Goal: Task Accomplishment & Management: Complete application form

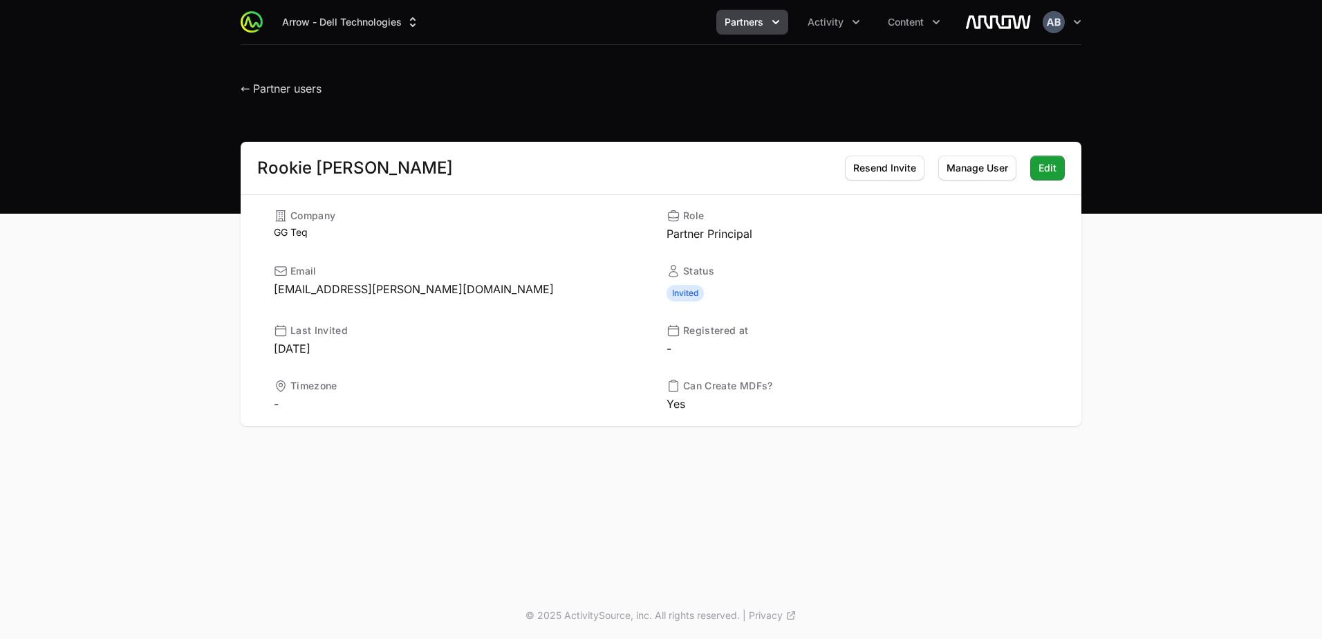
click at [837, 21] on span "Activity" at bounding box center [826, 22] width 36 height 14
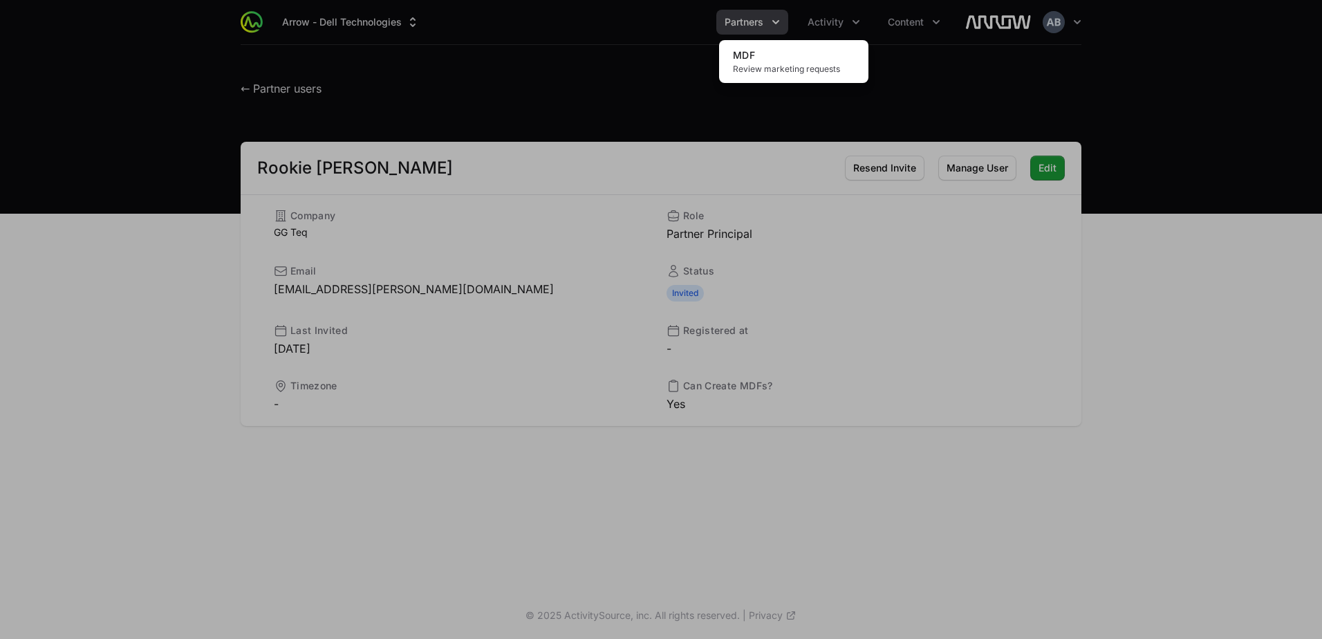
click at [766, 21] on div "Activity menu" at bounding box center [661, 319] width 1322 height 639
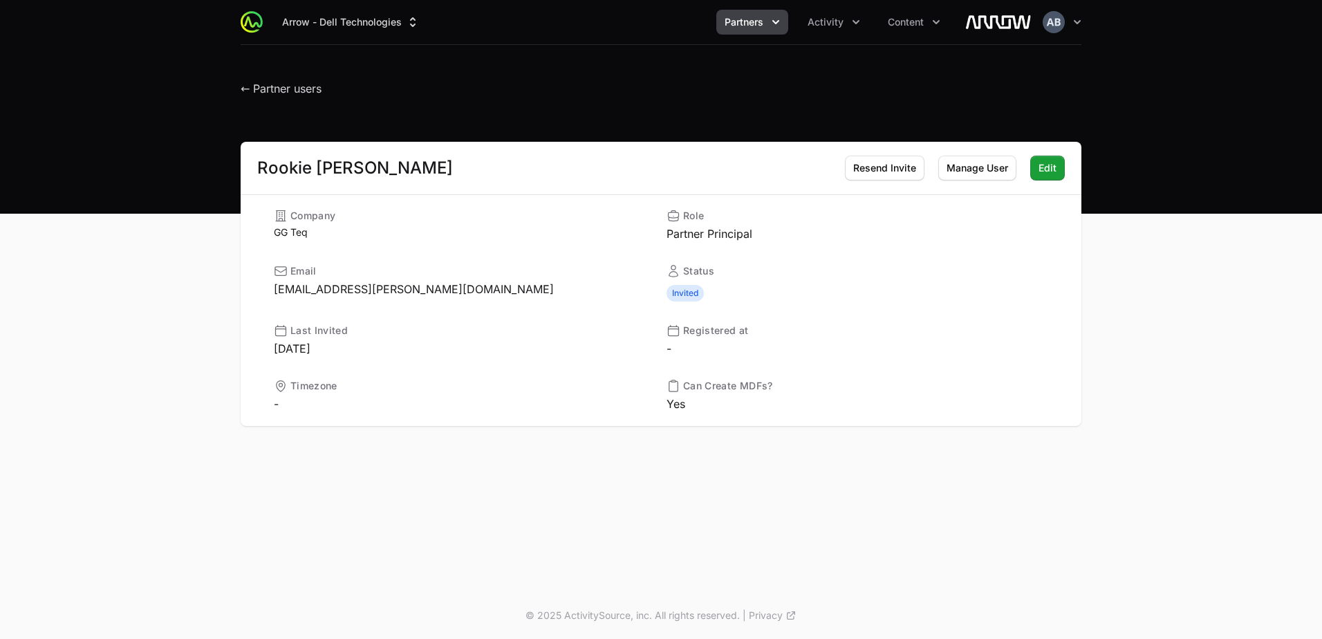
click at [759, 8] on div "Arrow - Dell Technologies Partners Activity Content Open user menu Open main me…" at bounding box center [661, 22] width 841 height 44
click at [280, 78] on h1 "← Partner users" at bounding box center [281, 85] width 81 height 25
click at [282, 91] on span "← Partner users" at bounding box center [281, 89] width 81 height 14
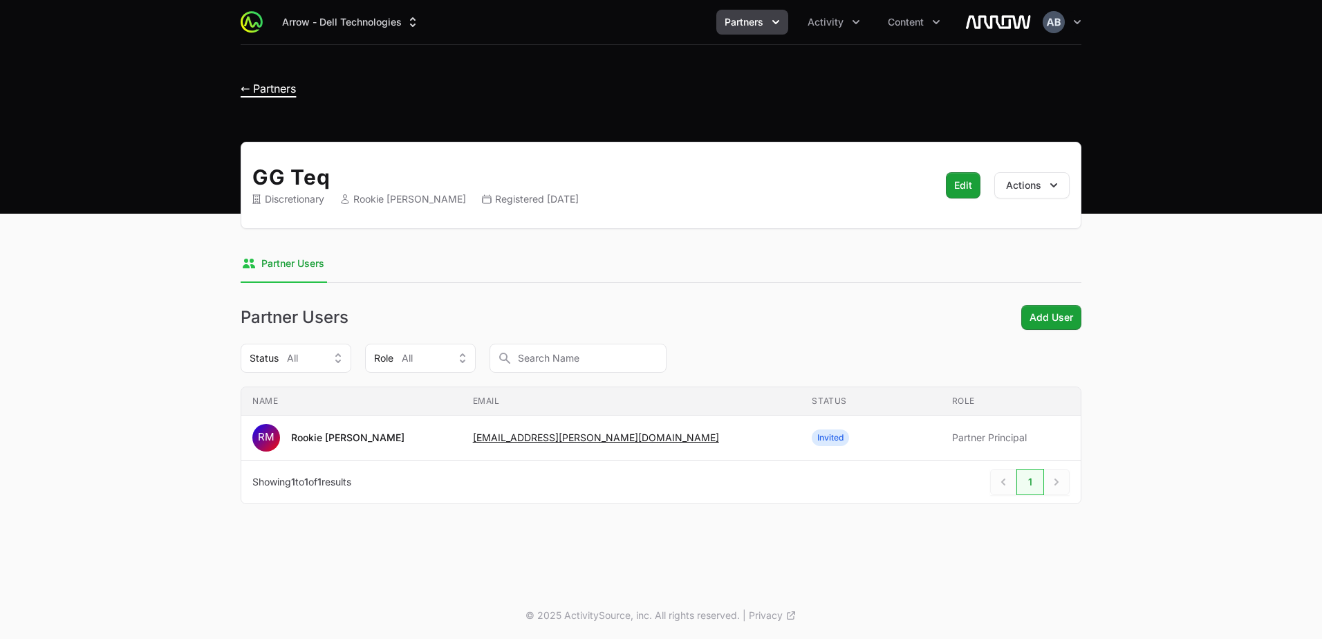
click at [286, 89] on span "← Partners" at bounding box center [268, 89] width 55 height 14
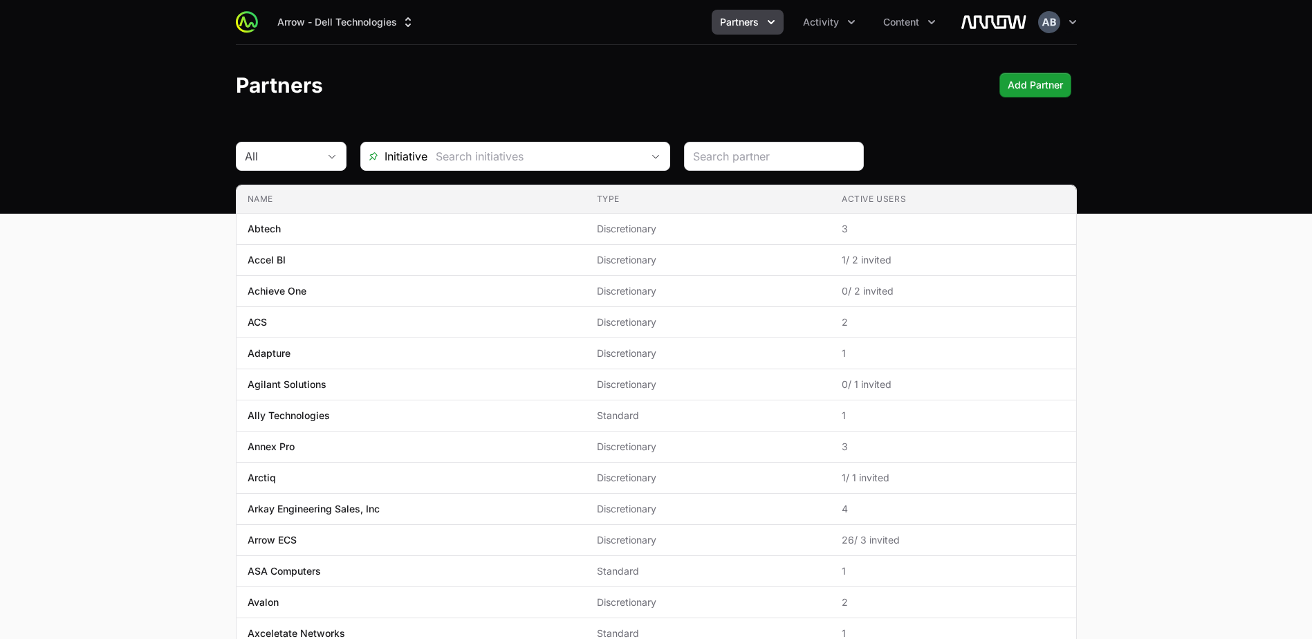
click at [770, 165] on div at bounding box center [774, 156] width 180 height 29
click at [769, 158] on input "search" at bounding box center [774, 156] width 162 height 17
type input "optr"
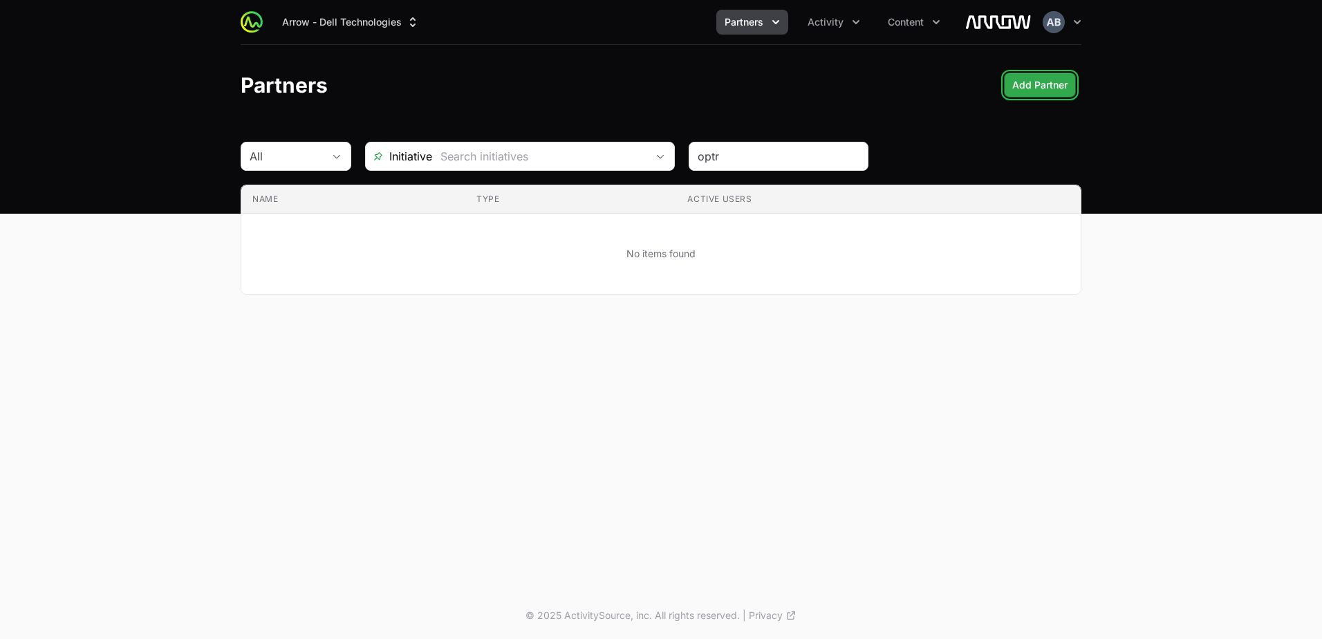
click at [1050, 78] on span "Add Partner" at bounding box center [1039, 85] width 55 height 17
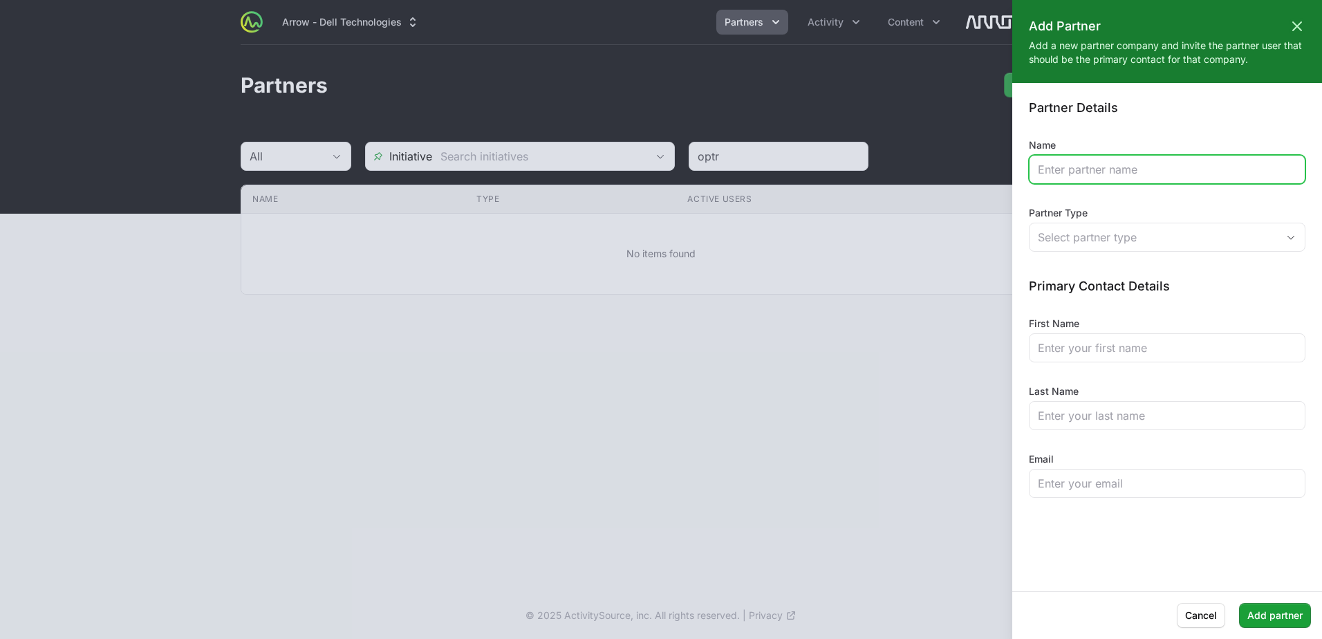
click at [1084, 172] on input "Name" at bounding box center [1167, 169] width 259 height 17
type input "Optrics"
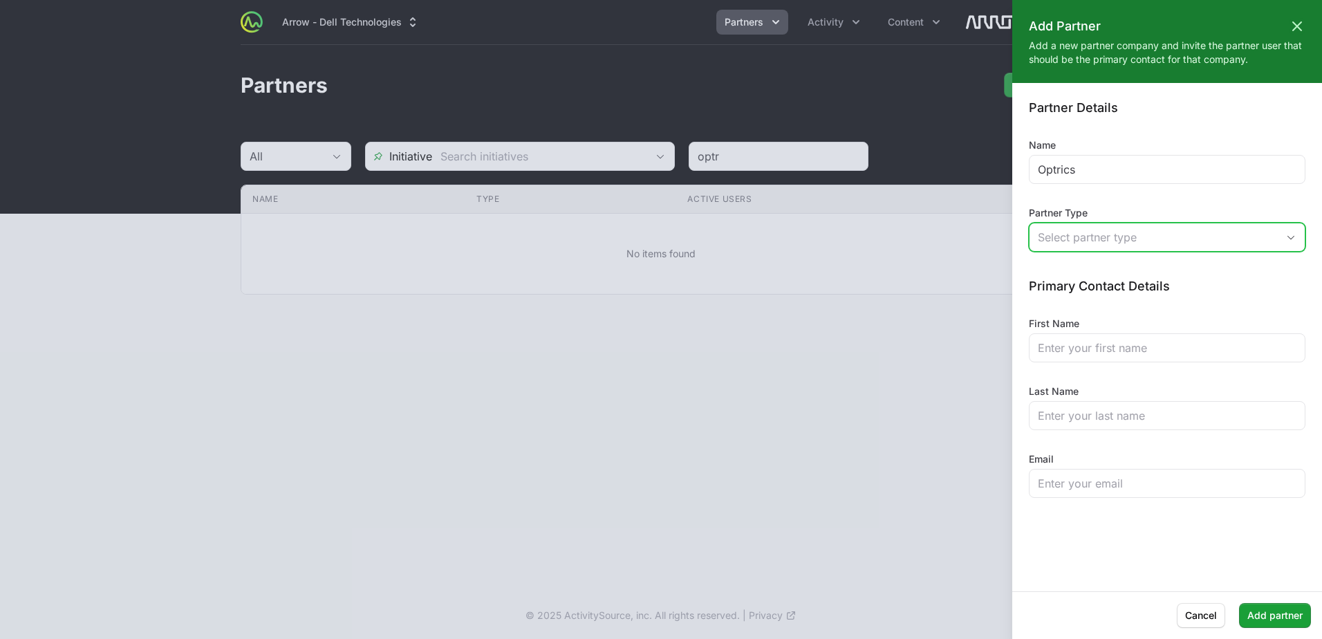
click at [1089, 241] on div "Select partner type" at bounding box center [1157, 237] width 239 height 17
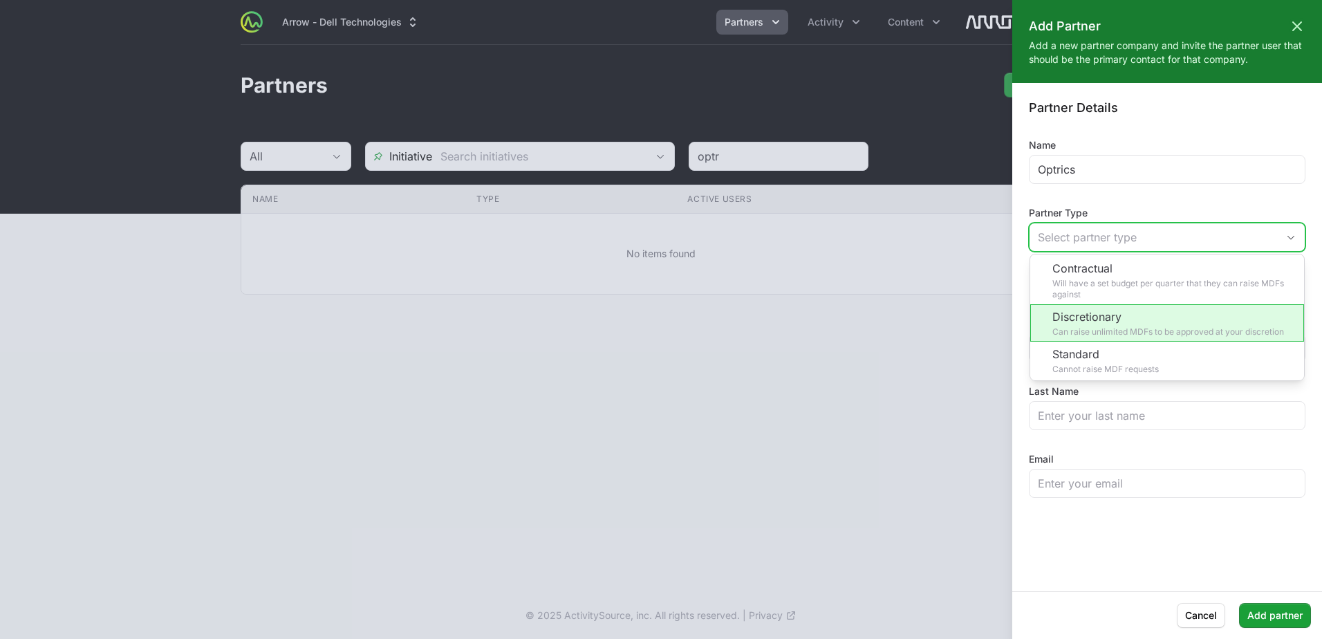
click at [1109, 332] on li "Discretionary Can raise unlimited MDFs to be approved at your discretion" at bounding box center [1167, 322] width 274 height 37
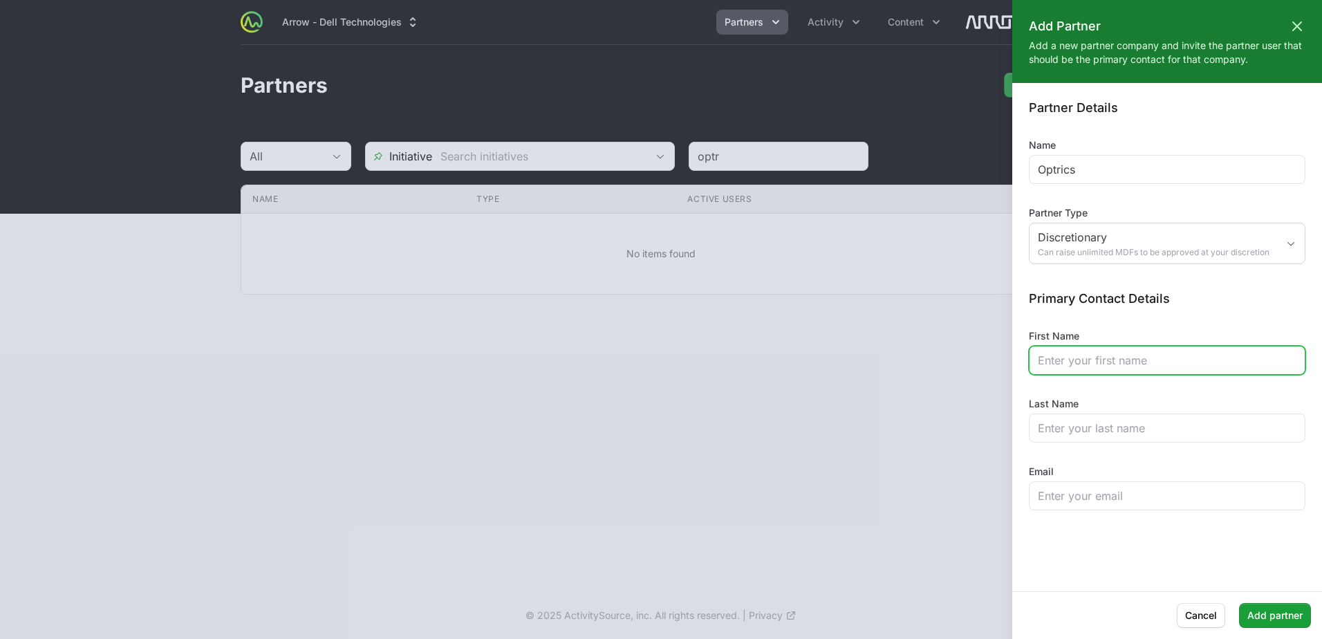
click at [1076, 362] on input "First Name" at bounding box center [1167, 360] width 259 height 17
type input "[PERSON_NAME]"
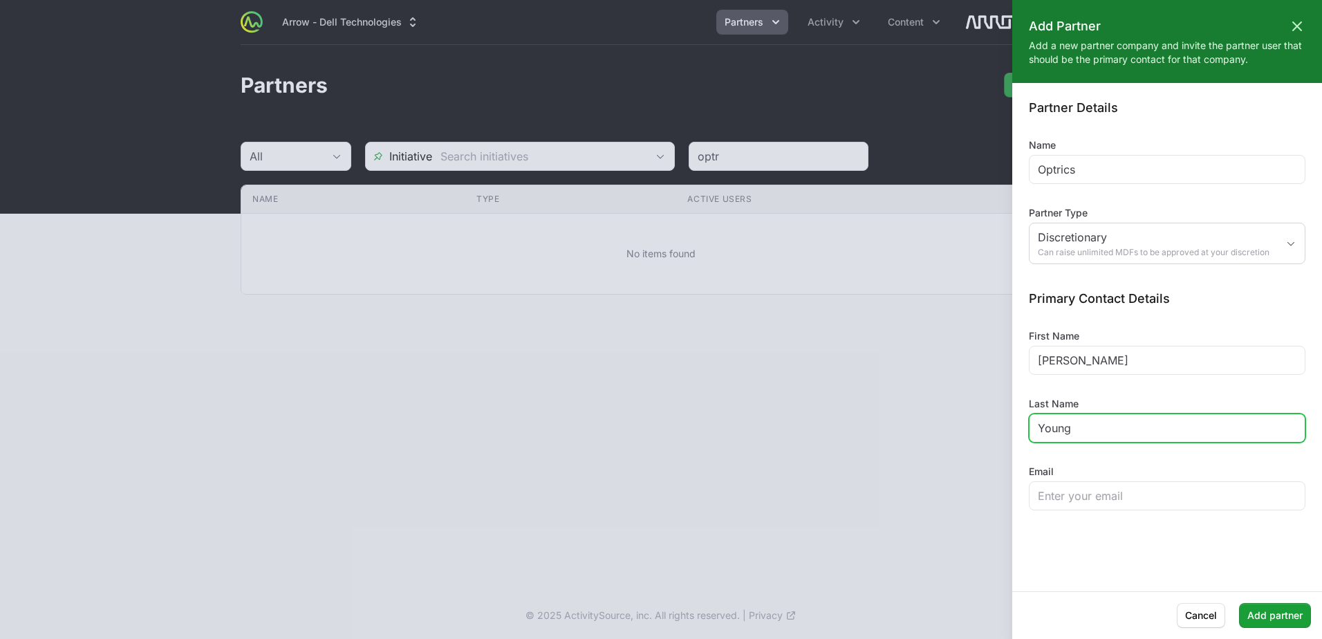
type input "Young"
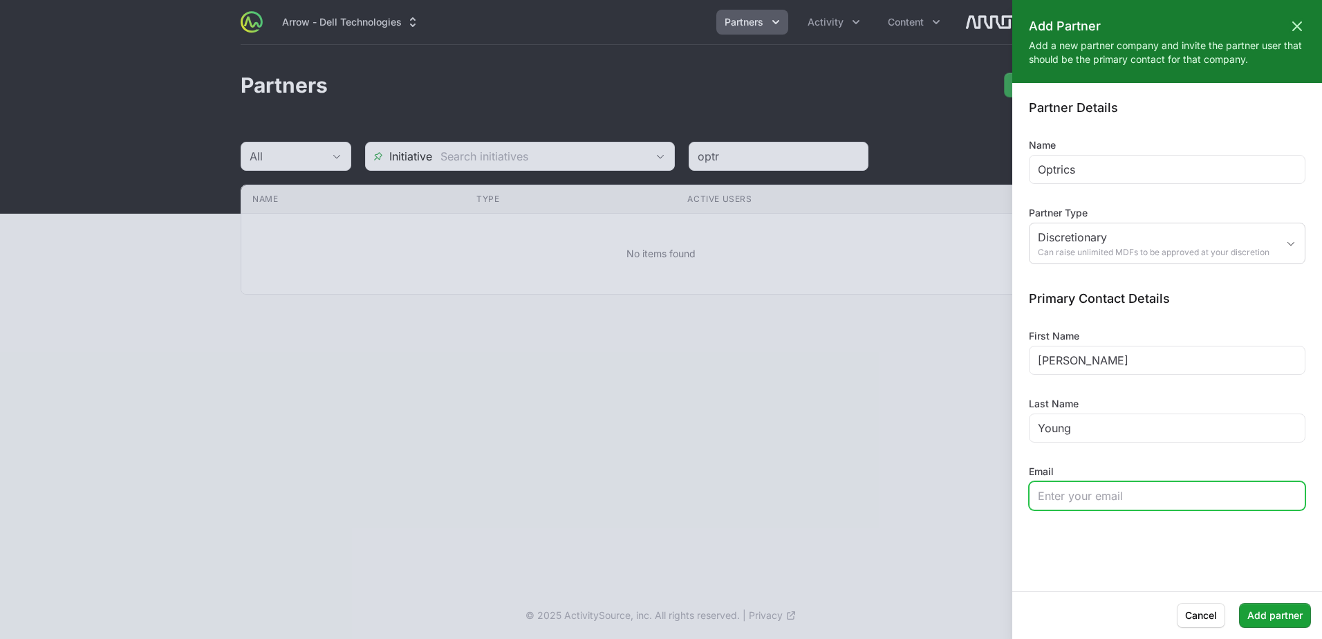
click at [1089, 495] on input "Email" at bounding box center [1167, 496] width 259 height 17
paste input "[PERSON_NAME][EMAIL_ADDRESS]"
drag, startPoint x: 1183, startPoint y: 497, endPoint x: 1138, endPoint y: 499, distance: 44.3
click at [1138, 499] on input "[PERSON_NAME][EMAIL_ADDRESS]" at bounding box center [1167, 496] width 259 height 17
type input "[PERSON_NAME][EMAIL_ADDRESS][DOMAIN_NAME]"
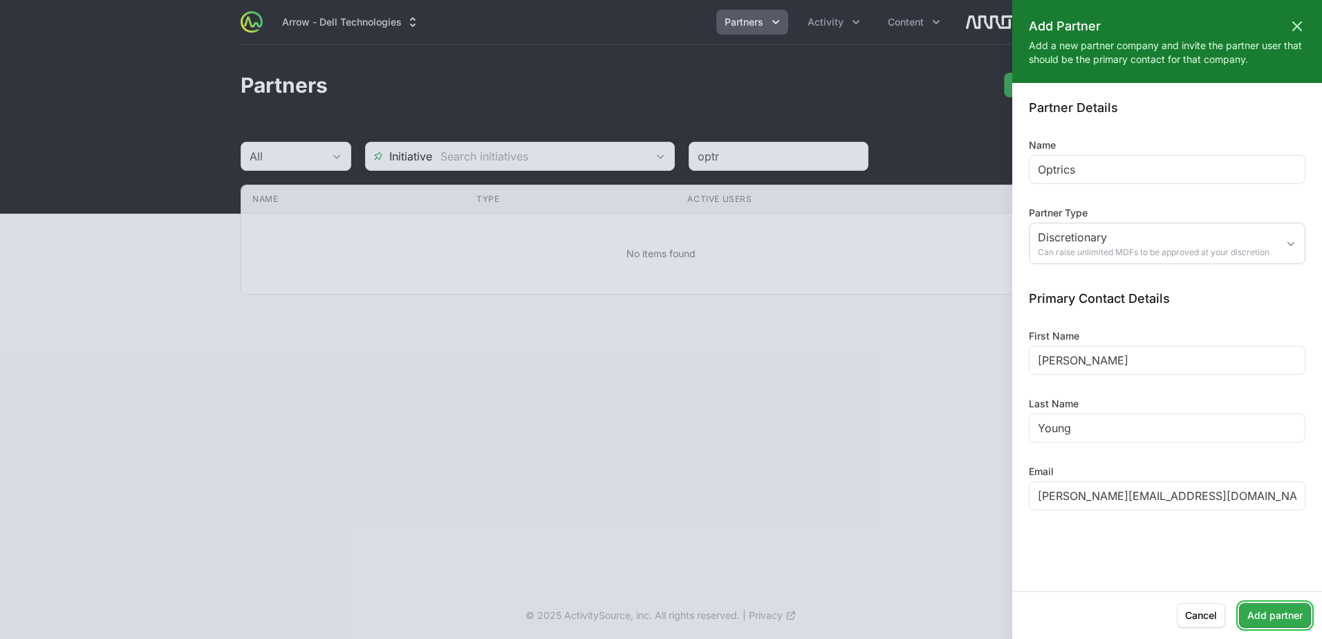
click at [1279, 612] on span "Add partner" at bounding box center [1275, 615] width 55 height 17
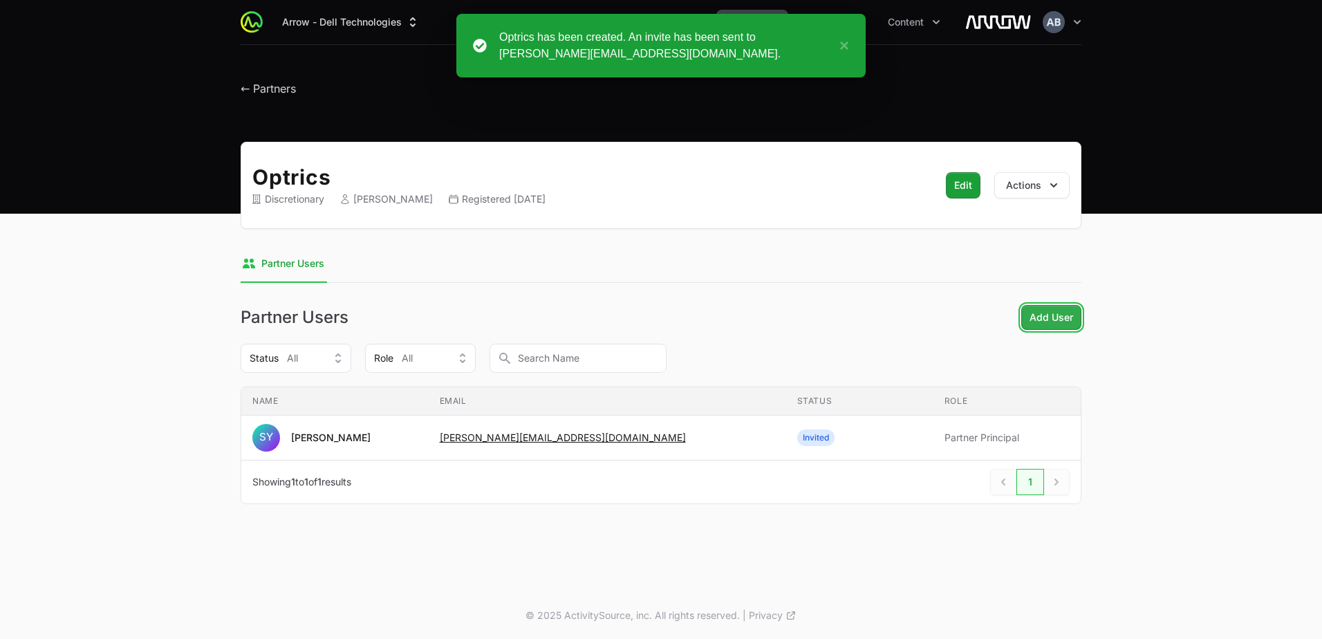
click at [1036, 315] on span "Add User" at bounding box center [1052, 317] width 44 height 17
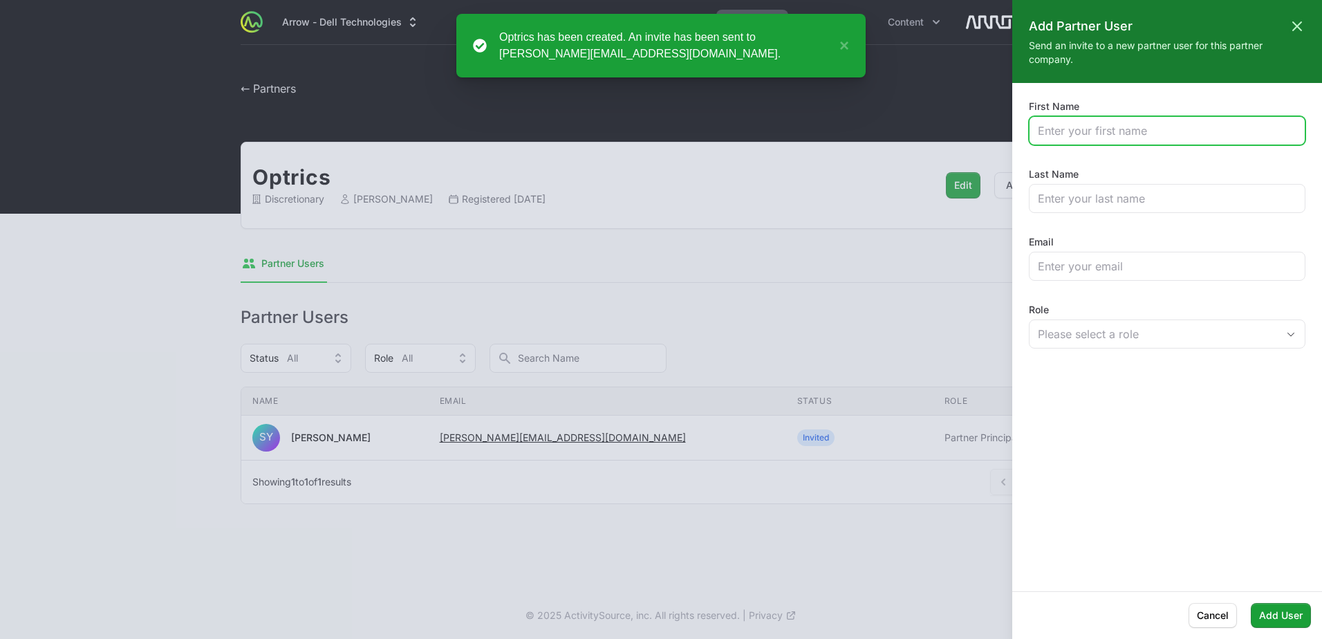
click at [1064, 124] on input "First Name" at bounding box center [1167, 130] width 259 height 17
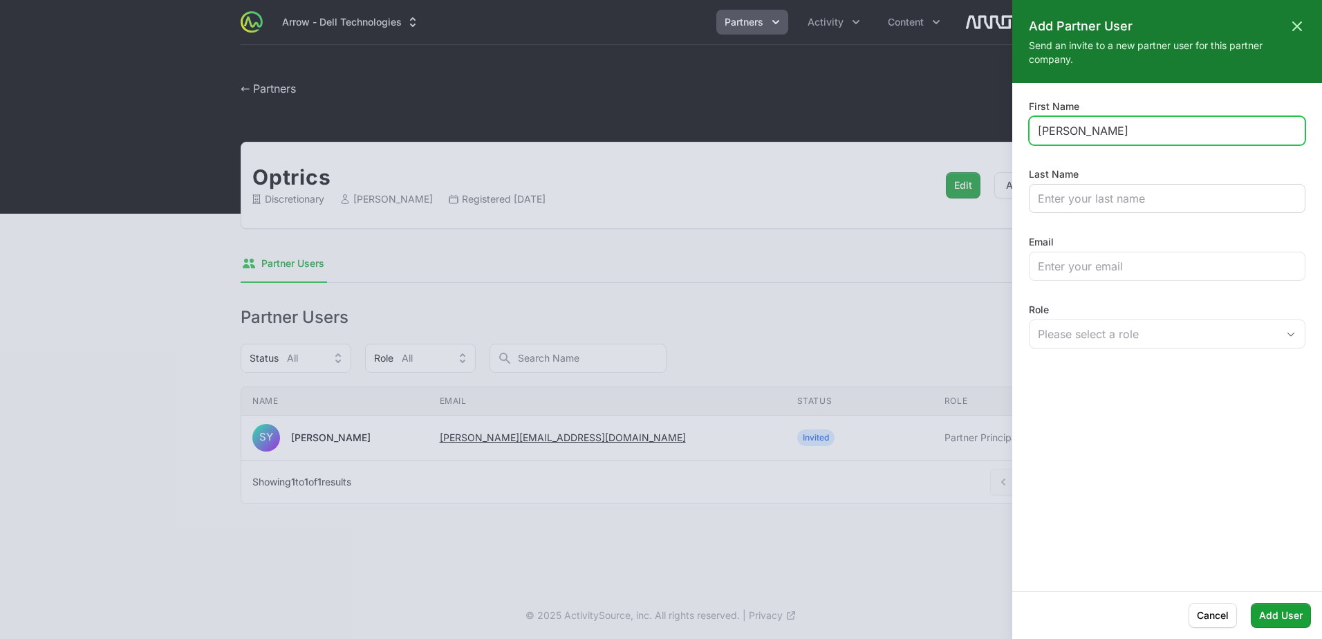
type input "[PERSON_NAME]"
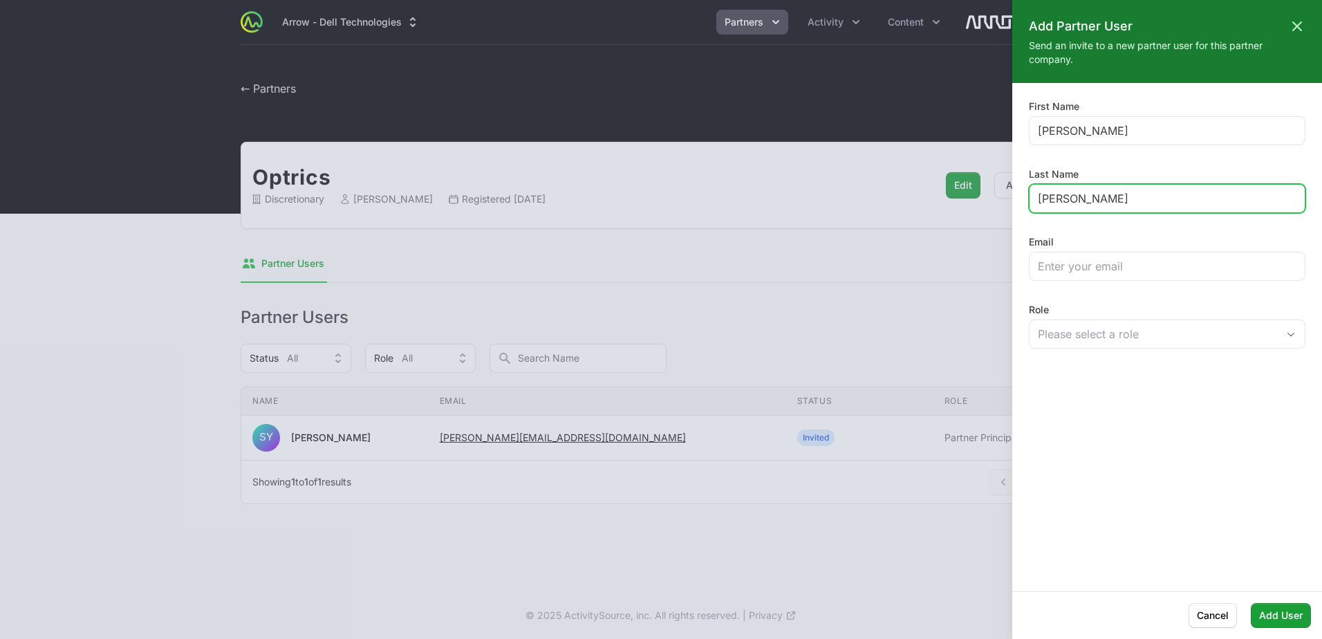
type input "[PERSON_NAME]"
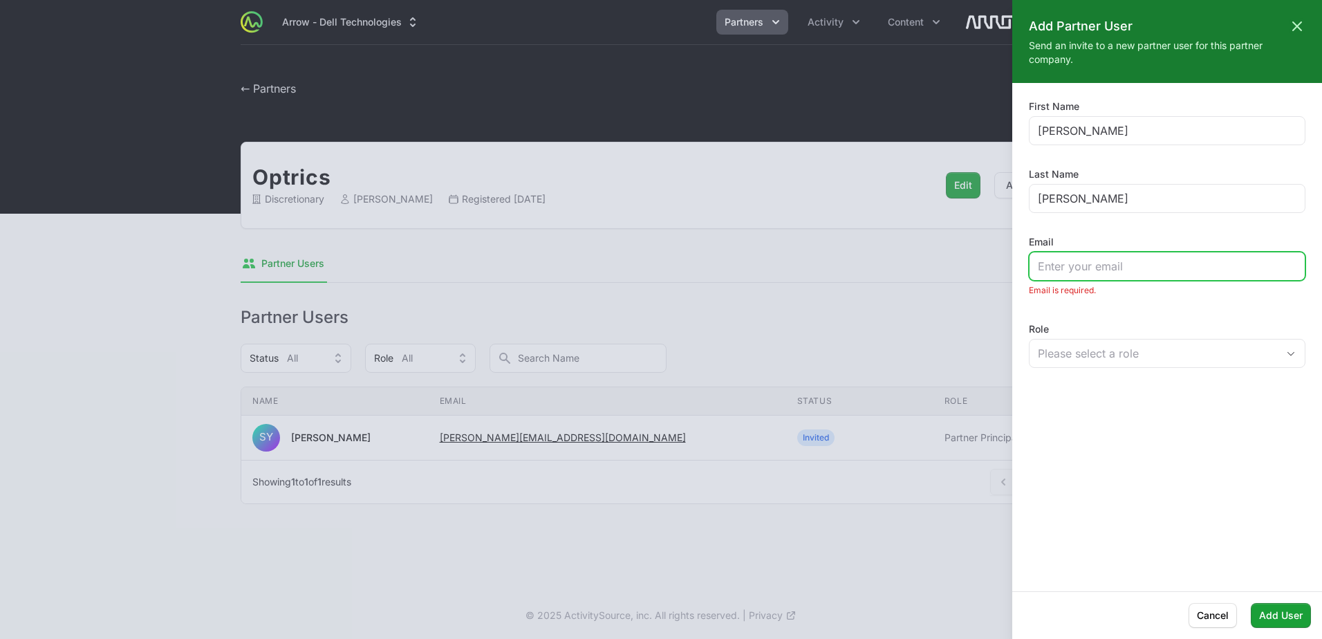
click at [1057, 259] on input "Email" at bounding box center [1167, 266] width 259 height 17
paste input "[PERSON_NAME][EMAIL_ADDRESS][PERSON_NAME][DOMAIN_NAME]"
type input "[PERSON_NAME][EMAIL_ADDRESS][PERSON_NAME][DOMAIN_NAME]"
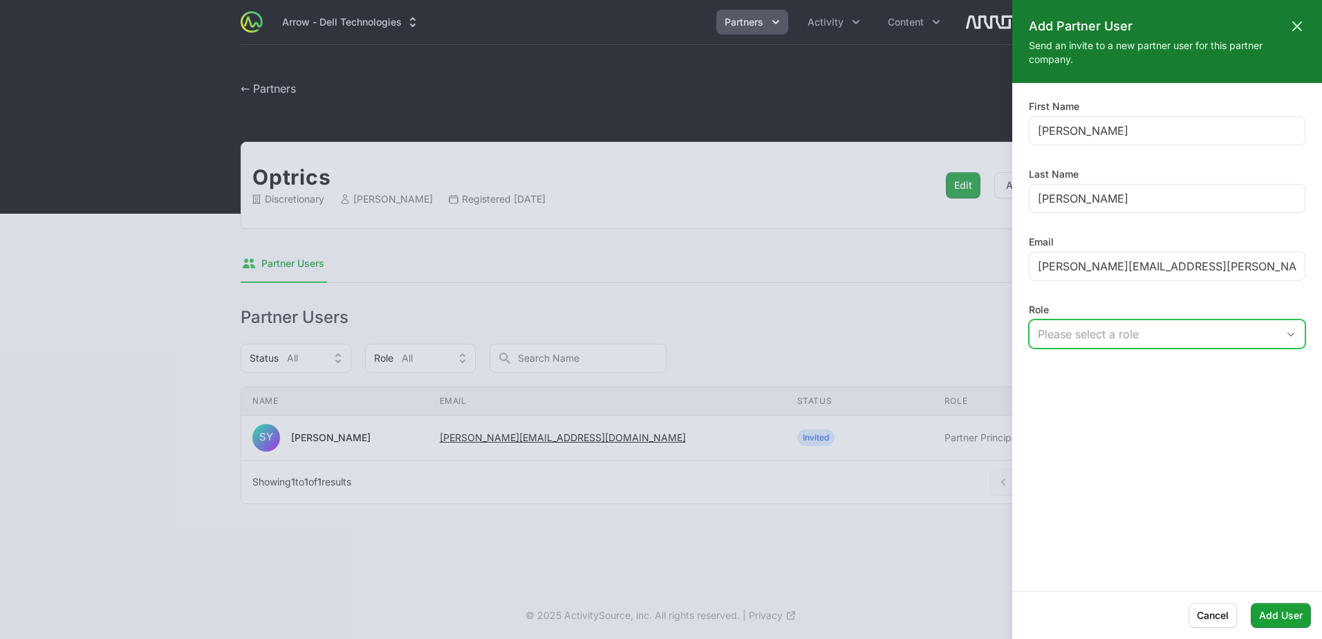
click at [1095, 337] on div "Please select a role" at bounding box center [1157, 334] width 239 height 17
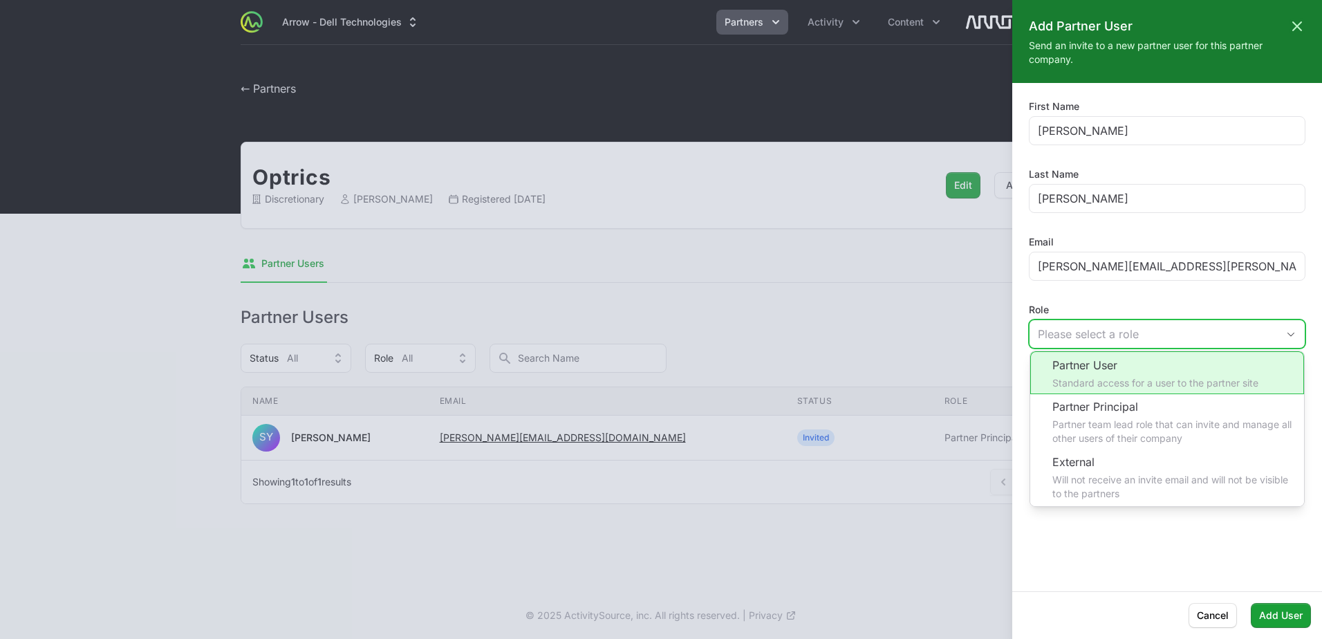
click at [1121, 371] on li "Partner User Standard access for a user to the partner site" at bounding box center [1167, 372] width 274 height 43
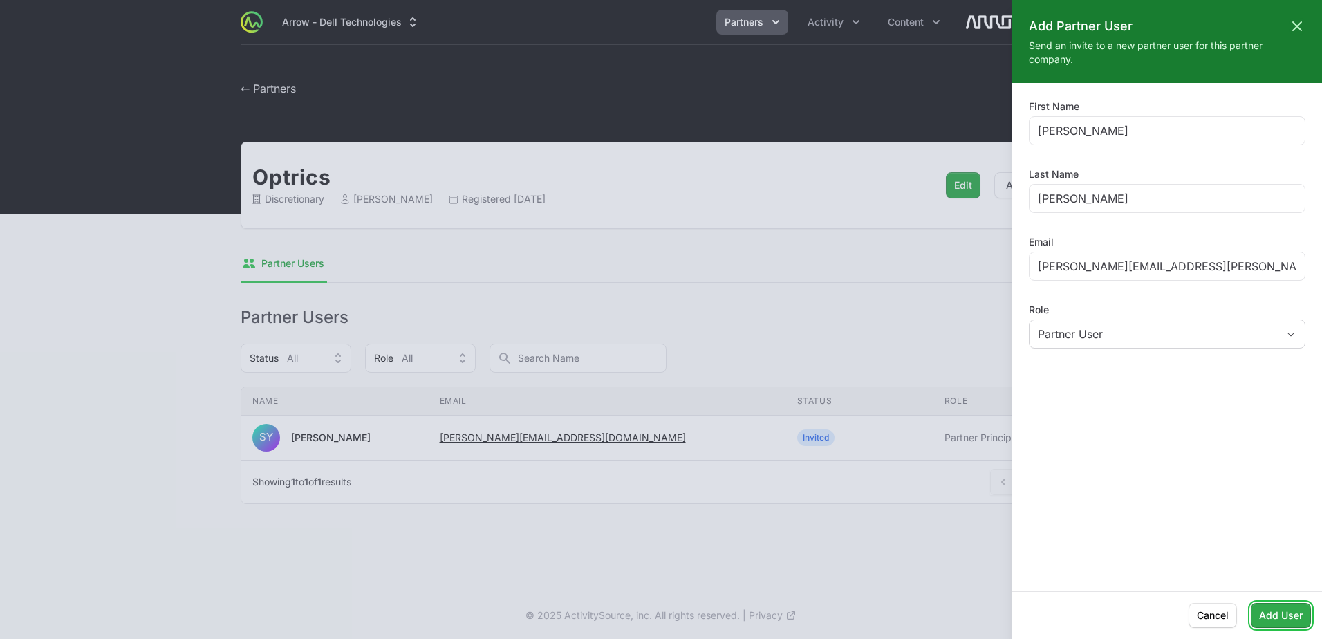
click at [1275, 609] on span "Add User" at bounding box center [1281, 615] width 44 height 17
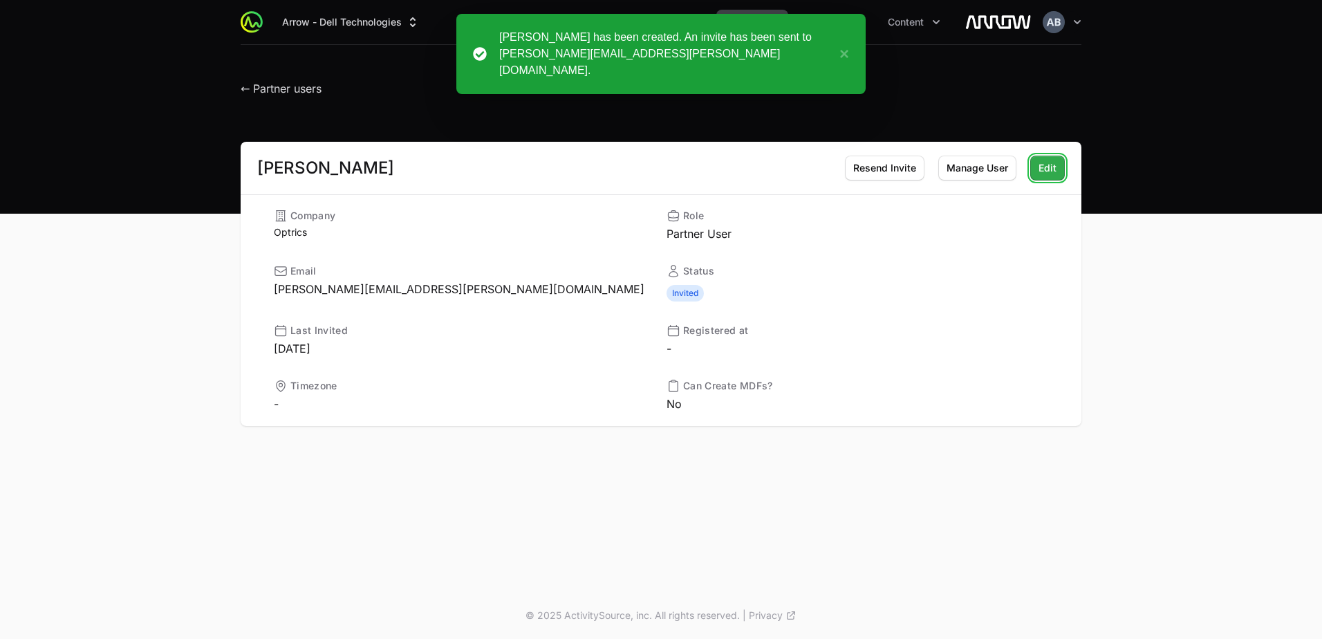
click at [1048, 166] on span "Edit" at bounding box center [1048, 168] width 18 height 17
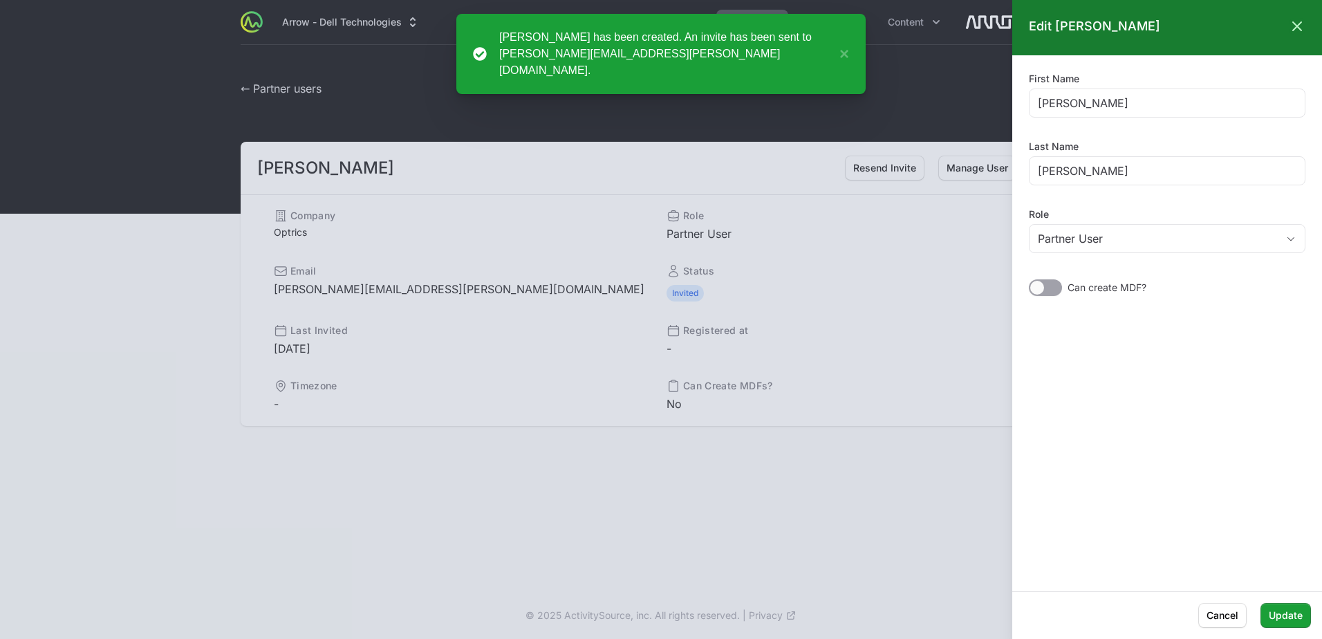
click at [1129, 294] on label "Can create MDF?" at bounding box center [1107, 288] width 79 height 14
click at [1030, 281] on input "checkbox" at bounding box center [1029, 279] width 1 height 1
checkbox input "true"
drag, startPoint x: 1299, startPoint y: 615, endPoint x: 1272, endPoint y: 586, distance: 39.2
click at [1298, 616] on span "Update" at bounding box center [1286, 615] width 34 height 17
